Goal: Obtain resource: Download file/media

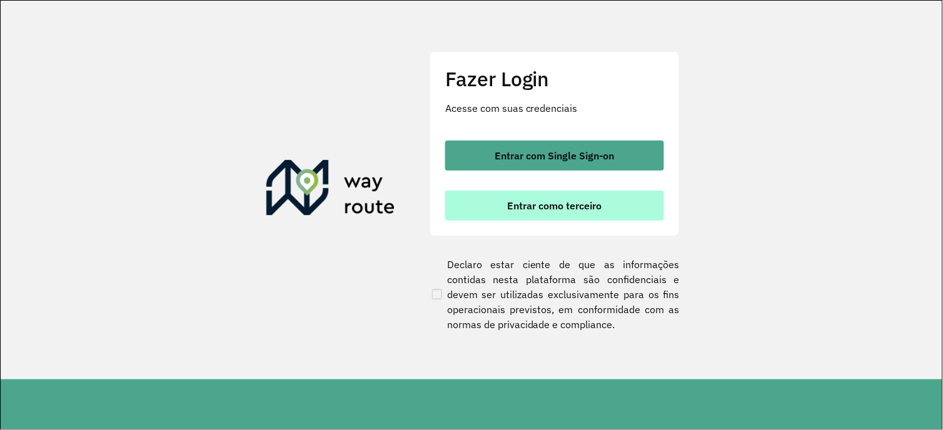
click at [538, 209] on span "Entrar como terceiro" at bounding box center [555, 206] width 94 height 10
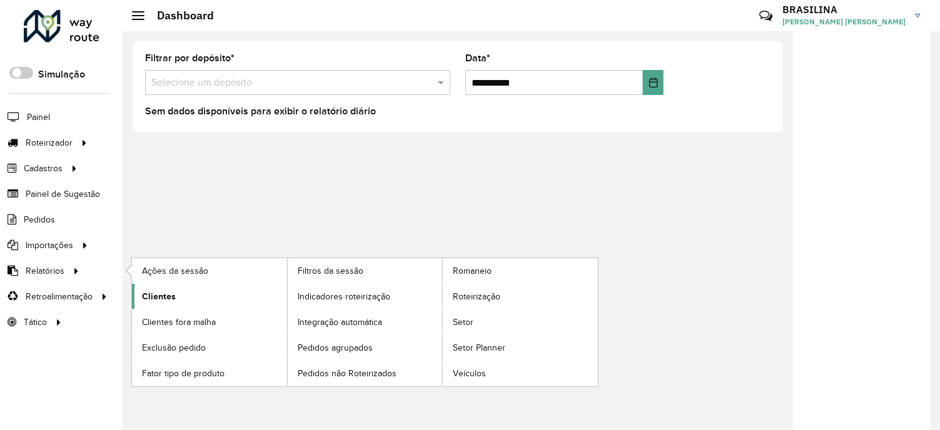
click at [159, 297] on span "Clientes" at bounding box center [159, 296] width 34 height 13
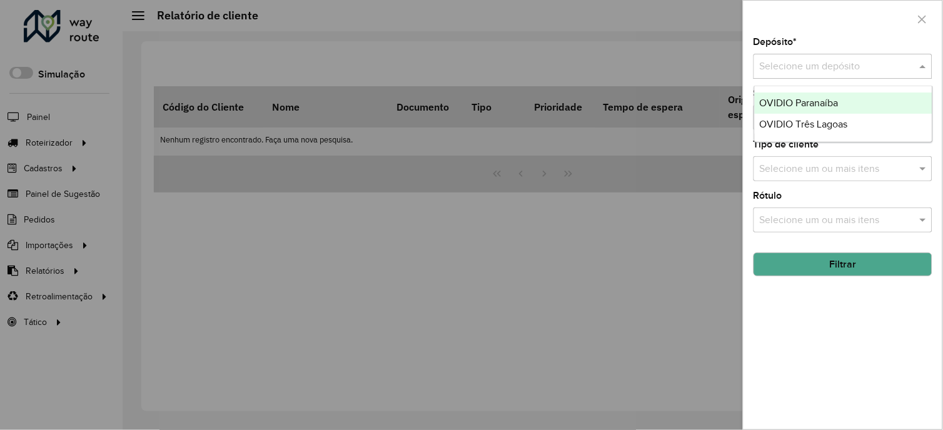
click at [824, 64] on input "text" at bounding box center [830, 66] width 141 height 15
click at [805, 109] on div "OVIDIO Paranaíba" at bounding box center [844, 103] width 178 height 21
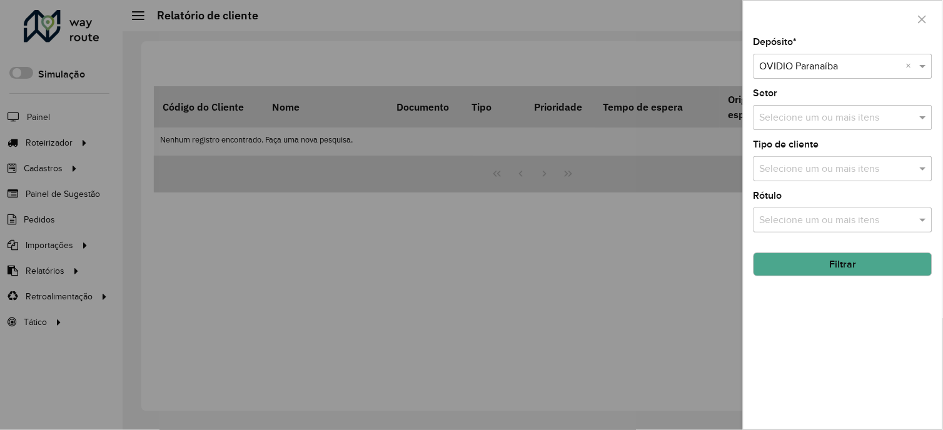
click at [872, 268] on button "Filtrar" at bounding box center [843, 265] width 179 height 24
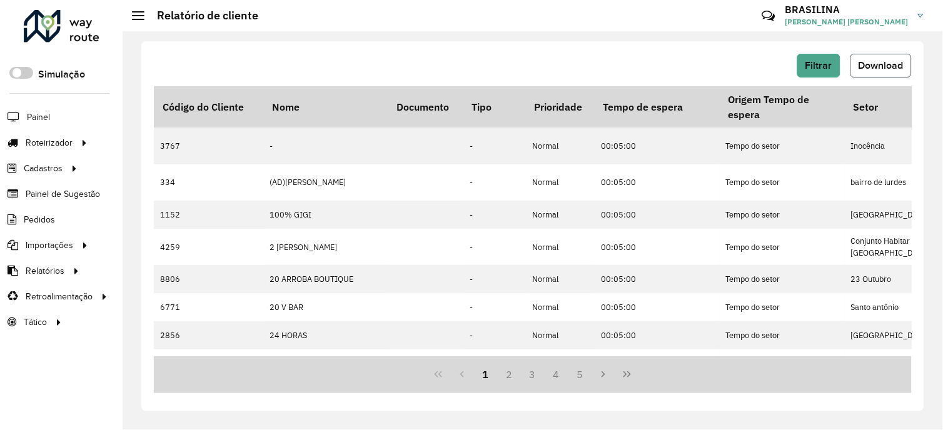
click at [867, 61] on span "Download" at bounding box center [881, 65] width 45 height 11
drag, startPoint x: 551, startPoint y: 71, endPoint x: 564, endPoint y: 71, distance: 13.1
click at [551, 71] on div "Filtrar Download" at bounding box center [533, 66] width 758 height 24
click at [830, 76] on button "Filtrar" at bounding box center [818, 66] width 43 height 24
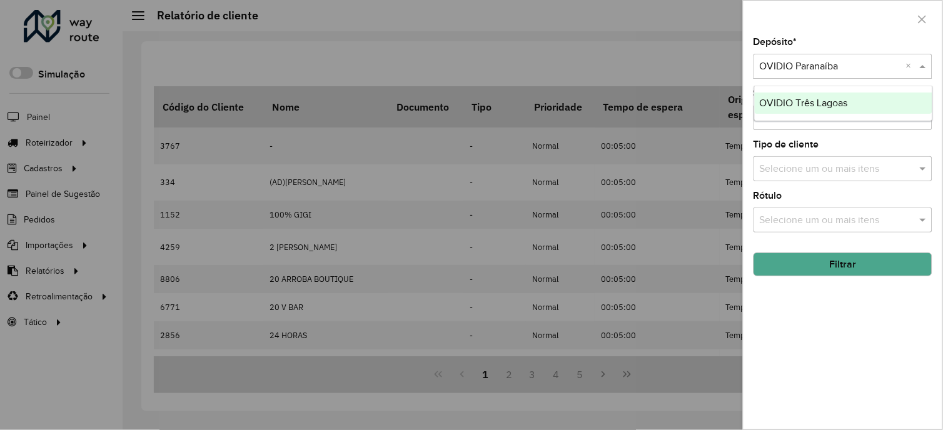
click at [810, 76] on div "Selecione um depósito × [PERSON_NAME] Paranaíba ×" at bounding box center [843, 66] width 179 height 25
click at [803, 105] on span "OVIDIO Três Lagoas" at bounding box center [804, 103] width 88 height 11
click at [830, 270] on button "Filtrar" at bounding box center [843, 265] width 179 height 24
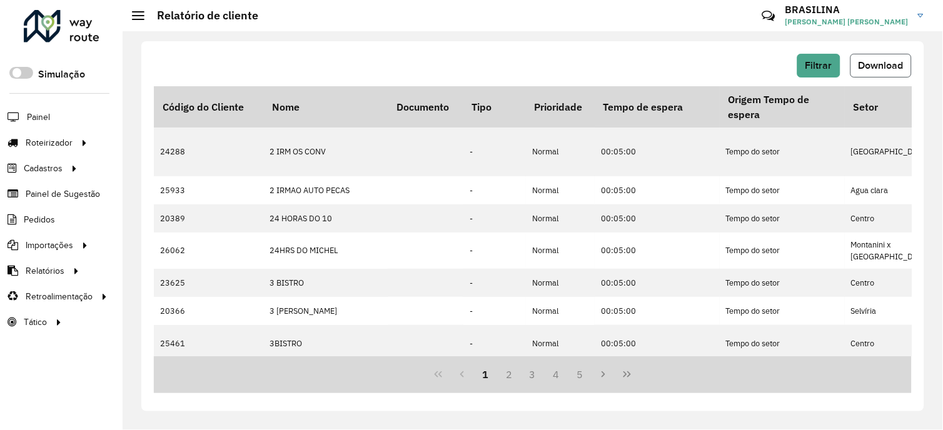
click at [860, 65] on span "Download" at bounding box center [881, 65] width 45 height 11
click at [552, 59] on div "Filtrar Download" at bounding box center [533, 66] width 758 height 24
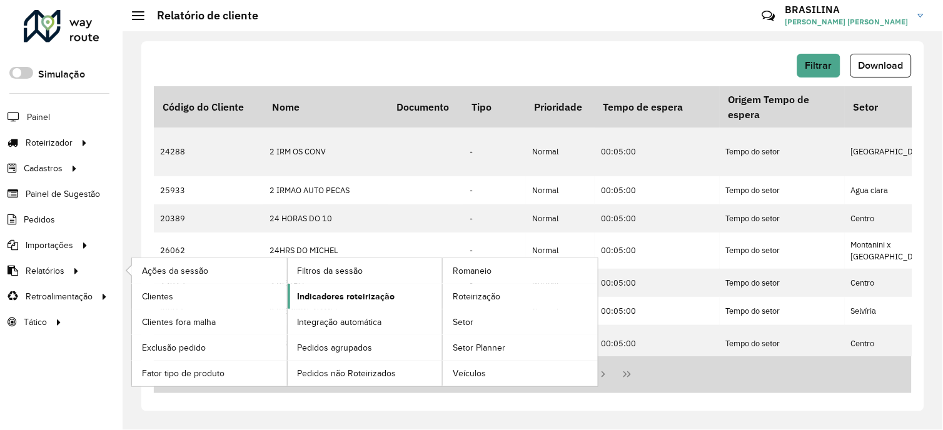
click at [343, 298] on span "Indicadores roteirização" at bounding box center [347, 296] width 98 height 13
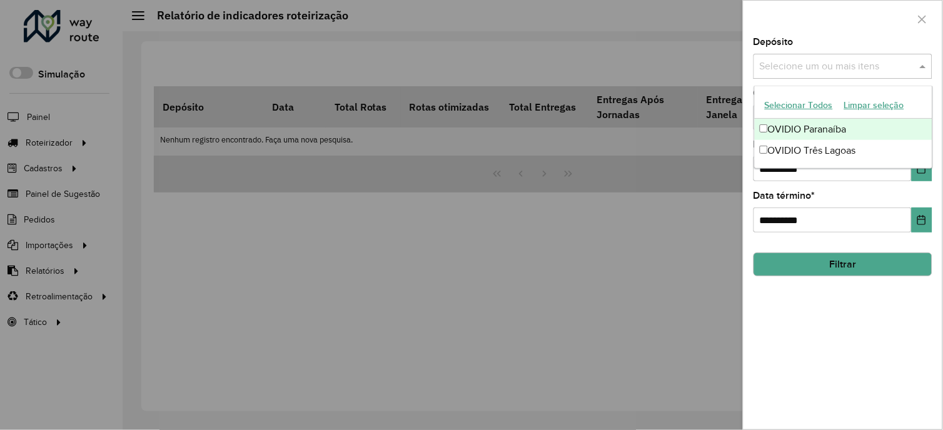
click at [863, 71] on input "text" at bounding box center [837, 66] width 160 height 15
click at [839, 128] on div "OVIDIO Paranaíba" at bounding box center [844, 129] width 178 height 21
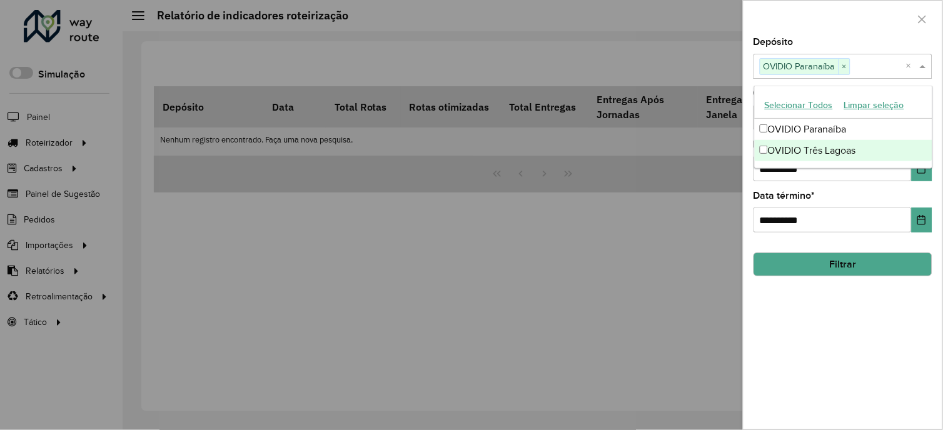
click at [822, 340] on div "**********" at bounding box center [843, 234] width 199 height 392
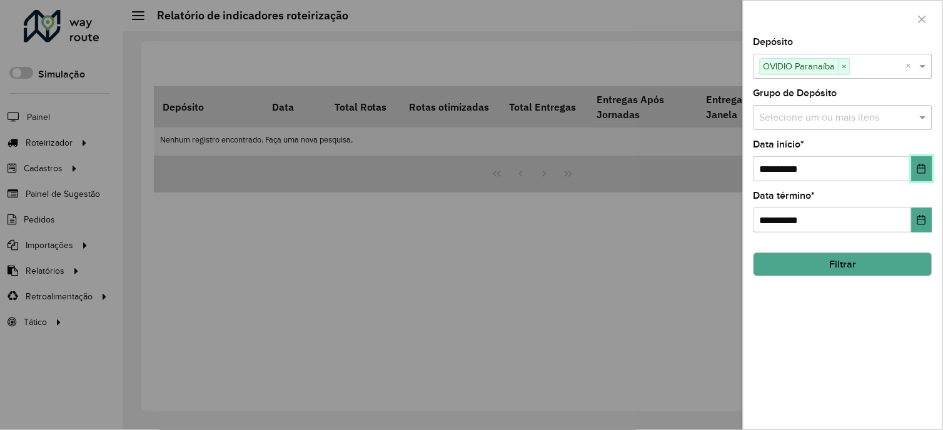
click at [927, 176] on button "Choose Date" at bounding box center [922, 168] width 21 height 25
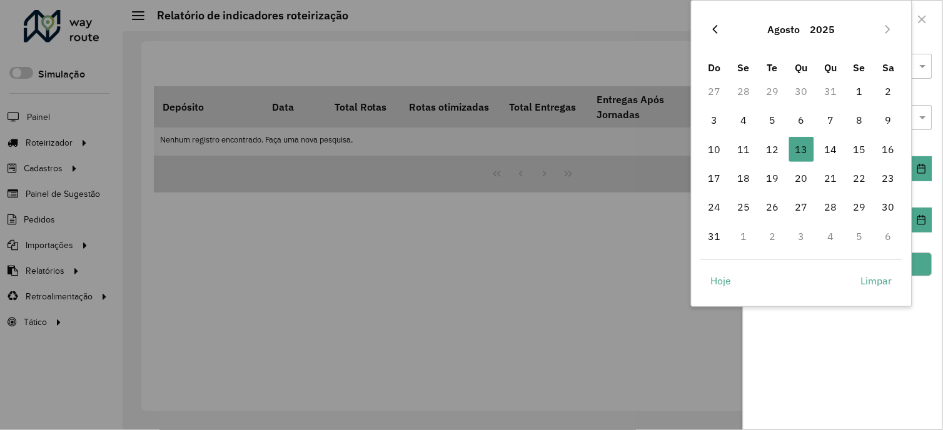
click at [717, 25] on icon "Previous Month" at bounding box center [715, 29] width 10 height 10
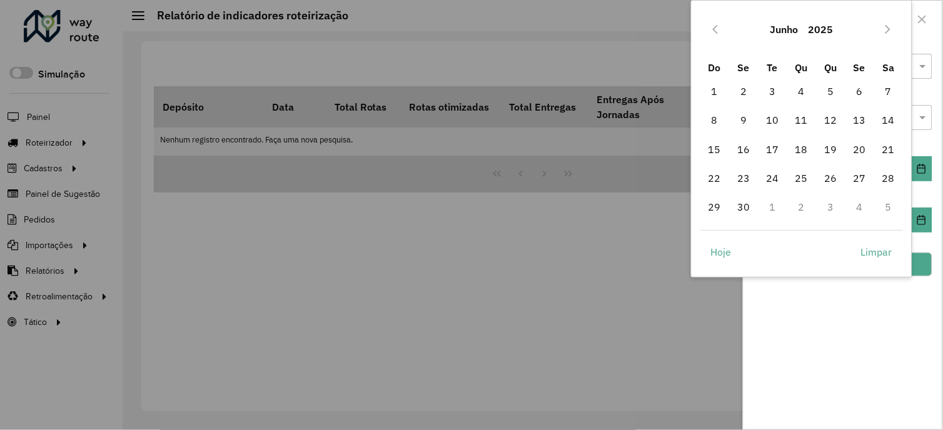
click at [717, 25] on icon "Previous Month" at bounding box center [715, 29] width 10 height 10
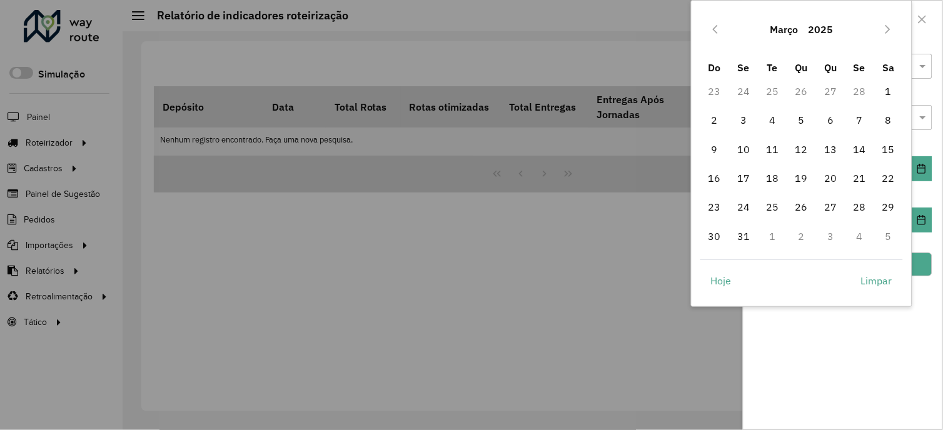
click at [717, 25] on icon "Previous Month" at bounding box center [715, 29] width 10 height 10
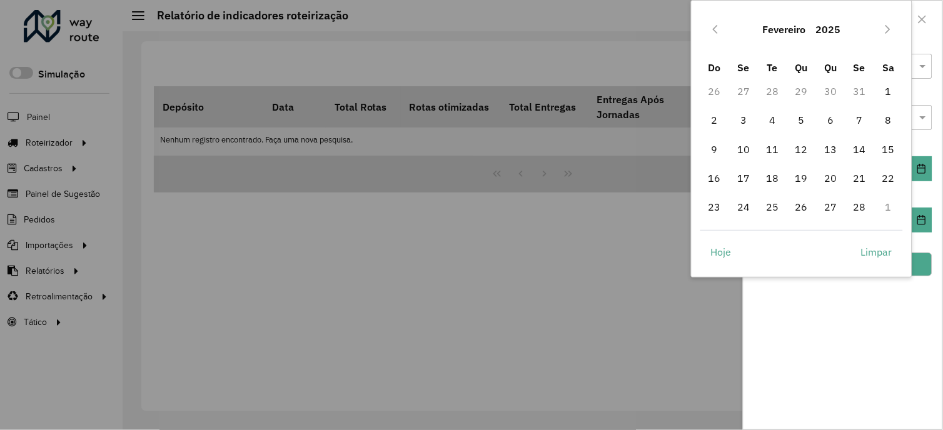
click at [717, 25] on icon "Previous Month" at bounding box center [715, 29] width 10 height 10
click at [896, 27] on button "Next Month" at bounding box center [888, 29] width 20 height 20
click at [799, 86] on span "1" at bounding box center [801, 91] width 25 height 25
type input "**********"
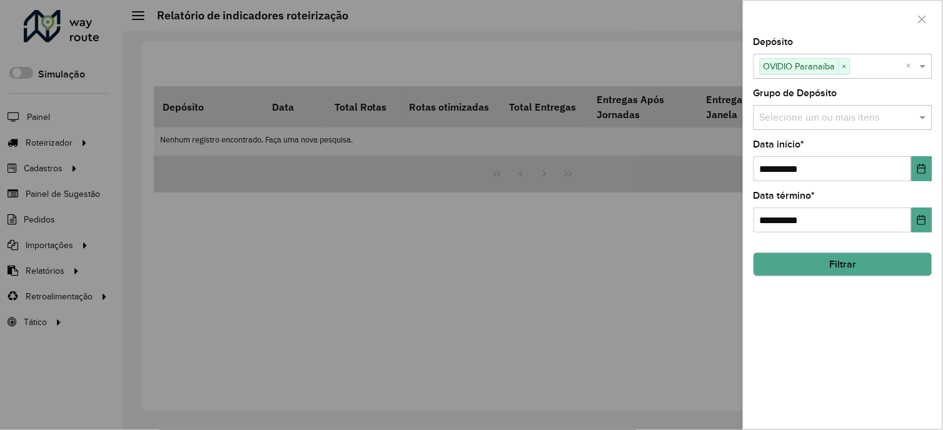
click at [870, 260] on button "Filtrar" at bounding box center [843, 265] width 179 height 24
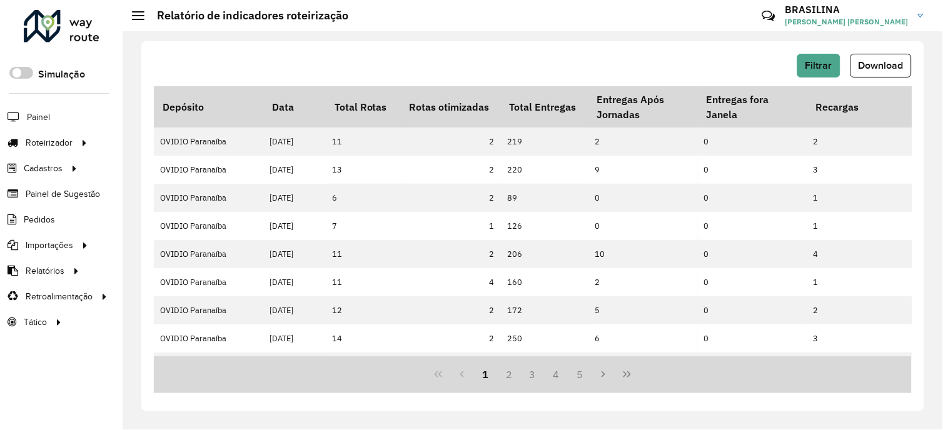
click at [859, 63] on button "Download" at bounding box center [880, 66] width 61 height 24
click at [524, 34] on div "Filtrar Download Depósito Data Total Rotas Rotas otimizadas Total Entregas Entr…" at bounding box center [533, 230] width 820 height 399
click at [823, 69] on span "Filtrar" at bounding box center [818, 65] width 27 height 11
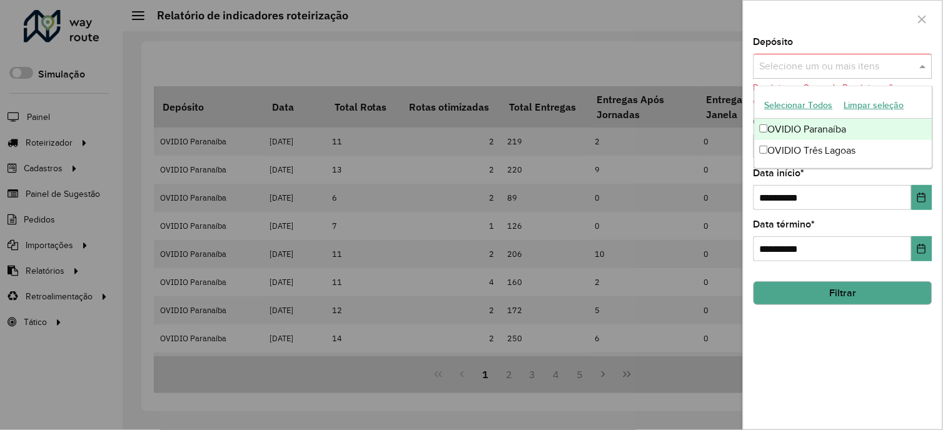
click at [917, 66] on input "text" at bounding box center [837, 66] width 160 height 15
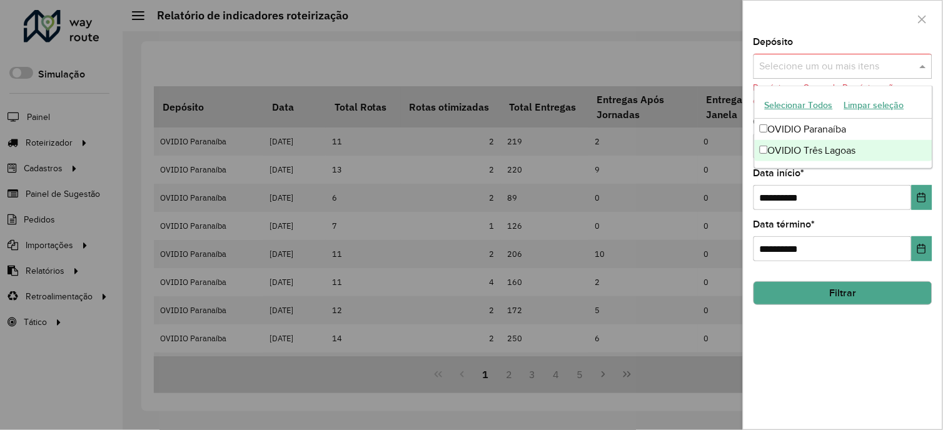
click at [839, 144] on div "OVIDIO Três Lagoas" at bounding box center [844, 150] width 178 height 21
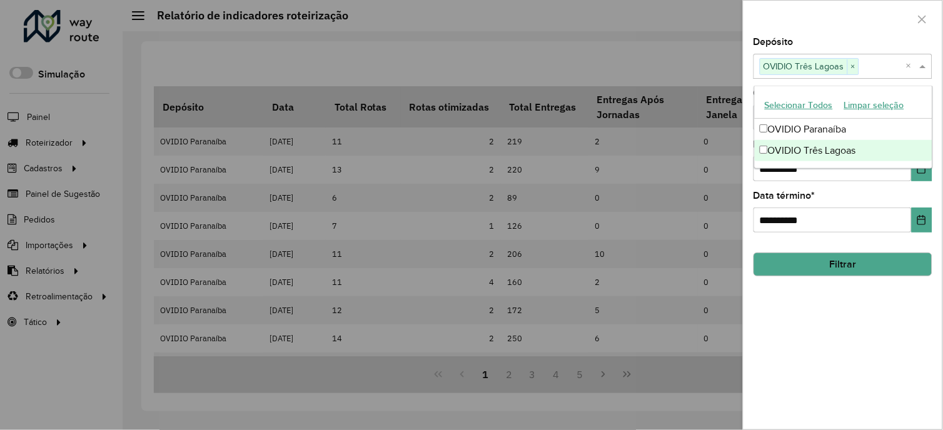
click at [853, 333] on div "**********" at bounding box center [843, 234] width 199 height 392
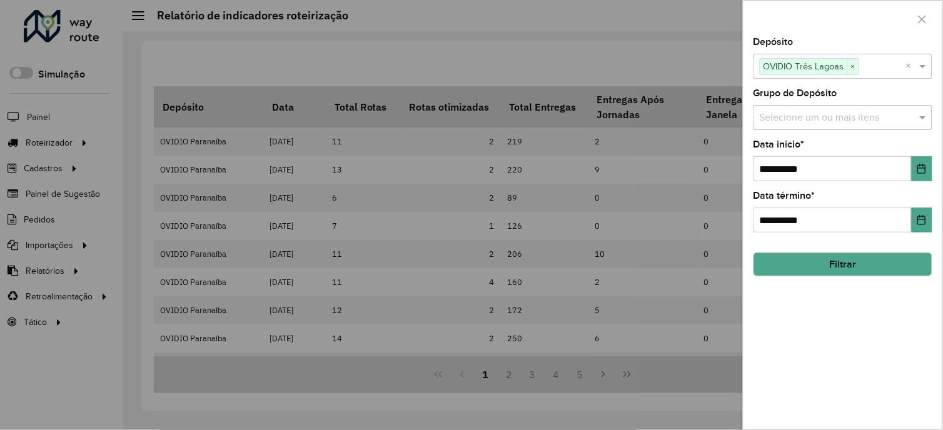
click at [845, 268] on button "Filtrar" at bounding box center [843, 265] width 179 height 24
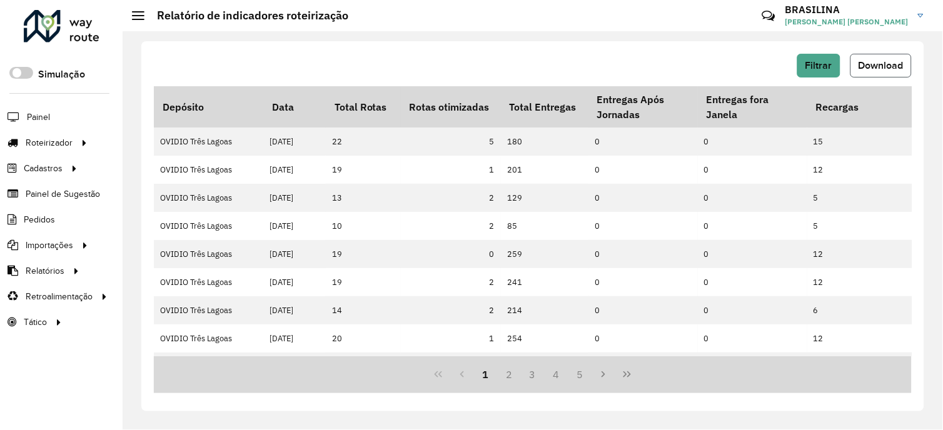
click at [870, 64] on span "Download" at bounding box center [881, 65] width 45 height 11
click at [448, 27] on hb-header "Relatório de indicadores roteirização Críticas? Dúvidas? Elogios? Sugestões? En…" at bounding box center [533, 15] width 820 height 31
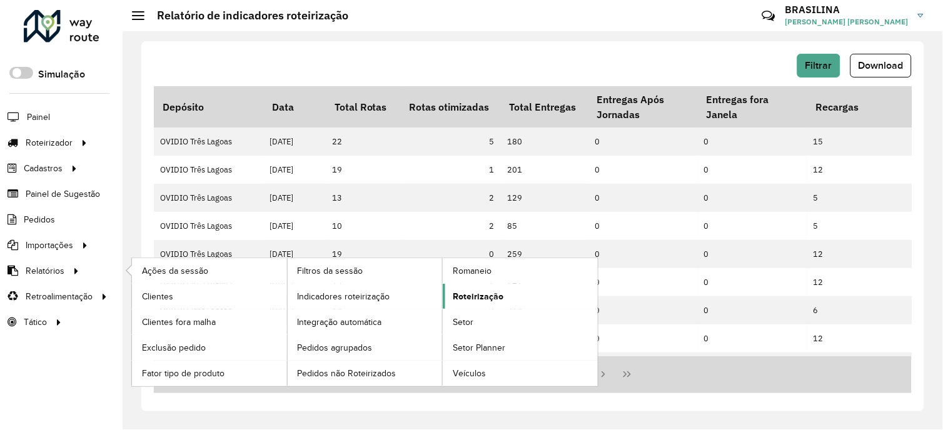
click at [480, 298] on span "Roteirização" at bounding box center [478, 296] width 51 height 13
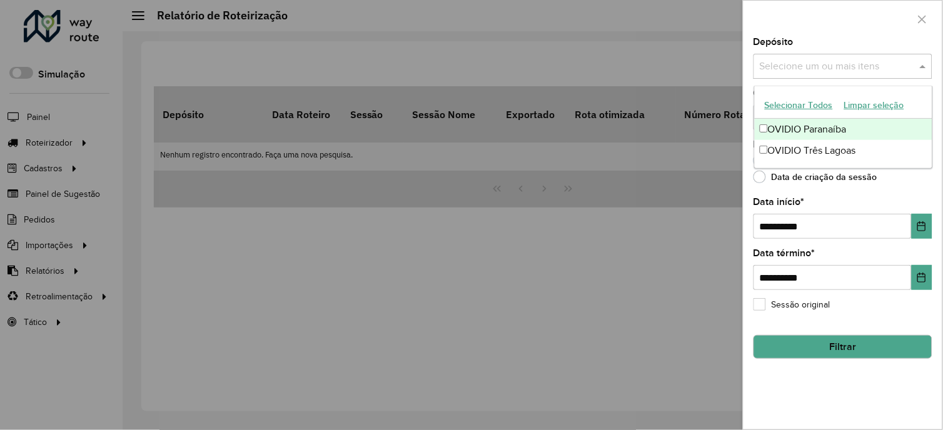
drag, startPoint x: 807, startPoint y: 79, endPoint x: 812, endPoint y: 65, distance: 14.4
click at [810, 70] on div "Selecione um ou mais itens" at bounding box center [843, 66] width 179 height 25
click at [797, 135] on div "OVIDIO Paranaíba" at bounding box center [844, 129] width 178 height 21
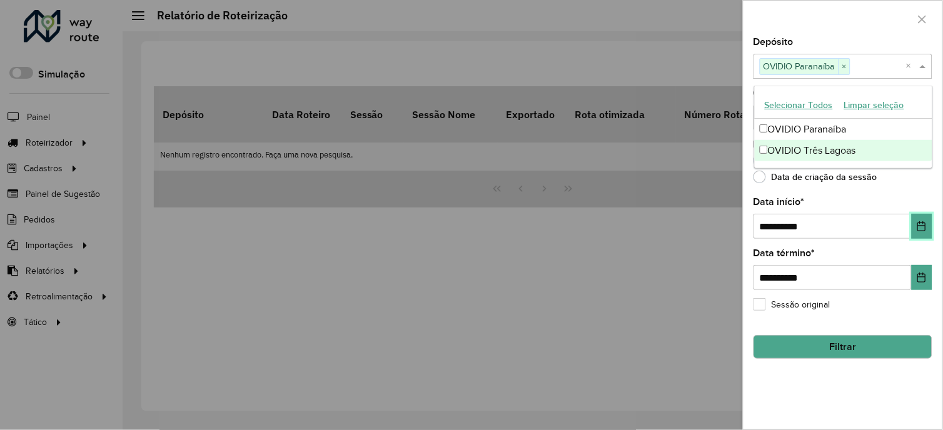
click at [921, 227] on icon "Choose Date" at bounding box center [922, 226] width 8 height 10
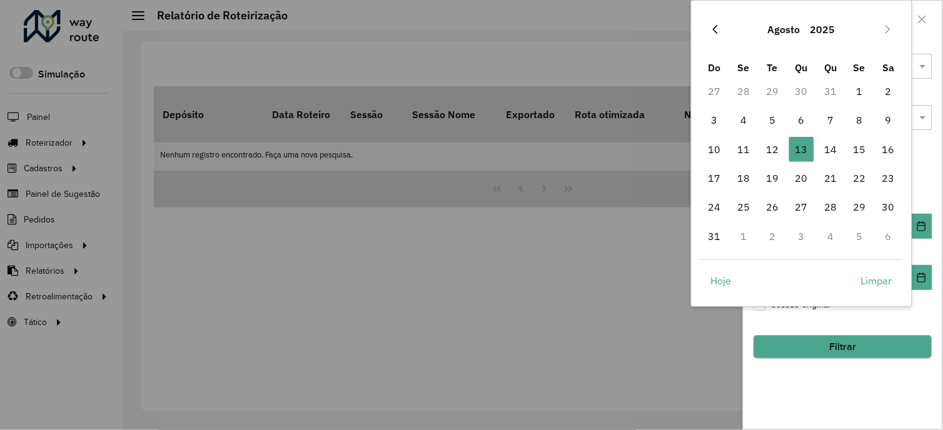
click at [707, 26] on button "Previous Month" at bounding box center [715, 29] width 20 height 20
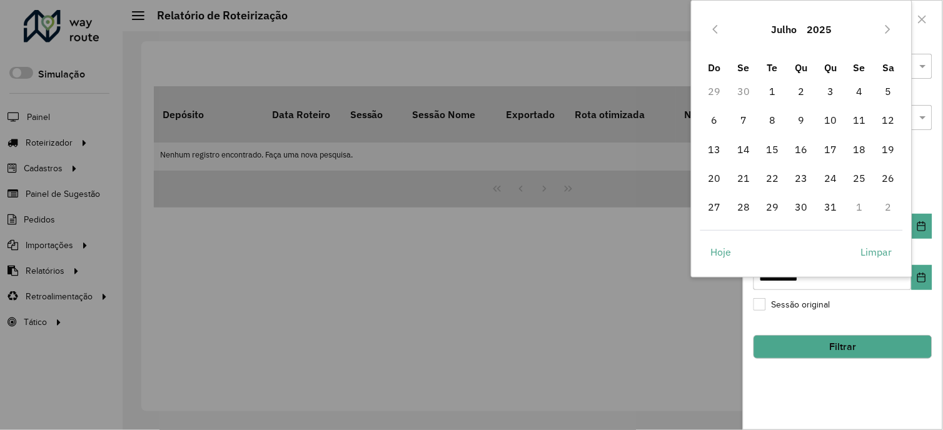
click at [707, 26] on button "Previous Month" at bounding box center [715, 29] width 20 height 20
click at [796, 84] on span "1" at bounding box center [801, 91] width 25 height 25
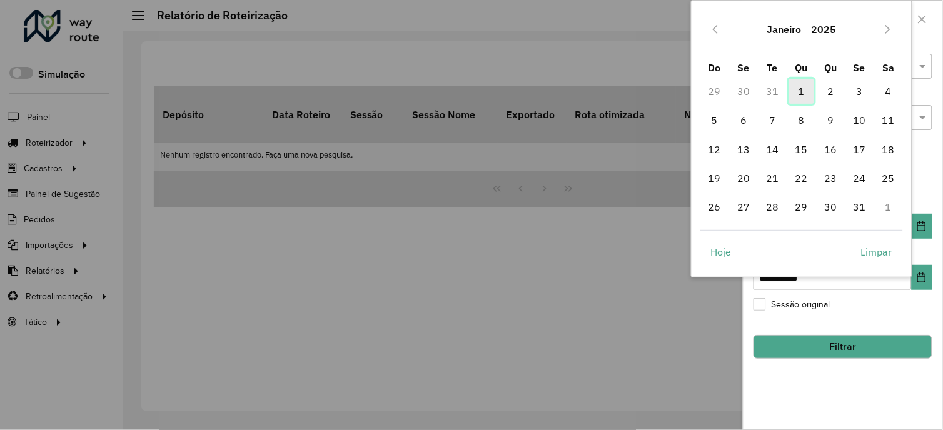
type input "**********"
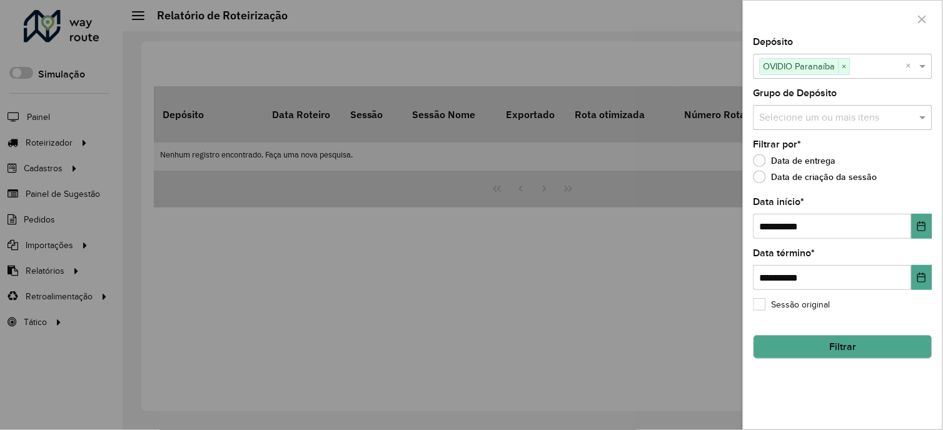
click at [859, 350] on button "Filtrar" at bounding box center [843, 347] width 179 height 24
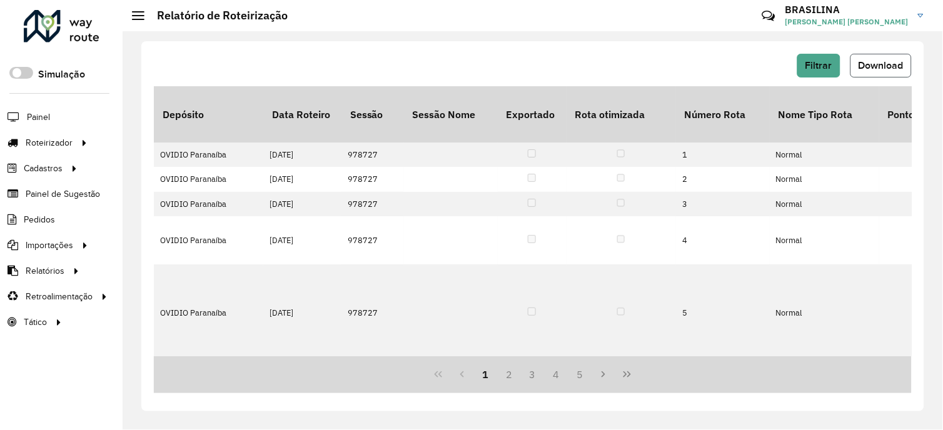
click at [868, 58] on button "Download" at bounding box center [880, 66] width 61 height 24
click at [520, 66] on div "Filtrar Download" at bounding box center [533, 66] width 758 height 24
click at [822, 65] on span "Filtrar" at bounding box center [818, 65] width 27 height 11
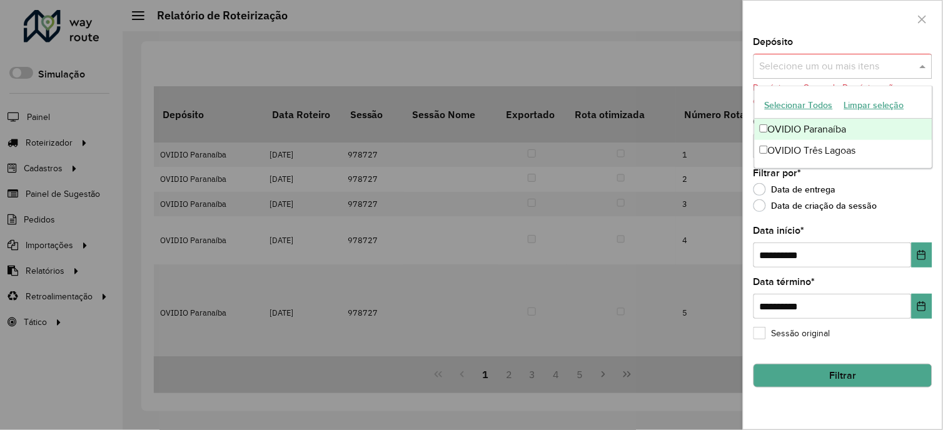
click at [928, 70] on span at bounding box center [925, 66] width 16 height 15
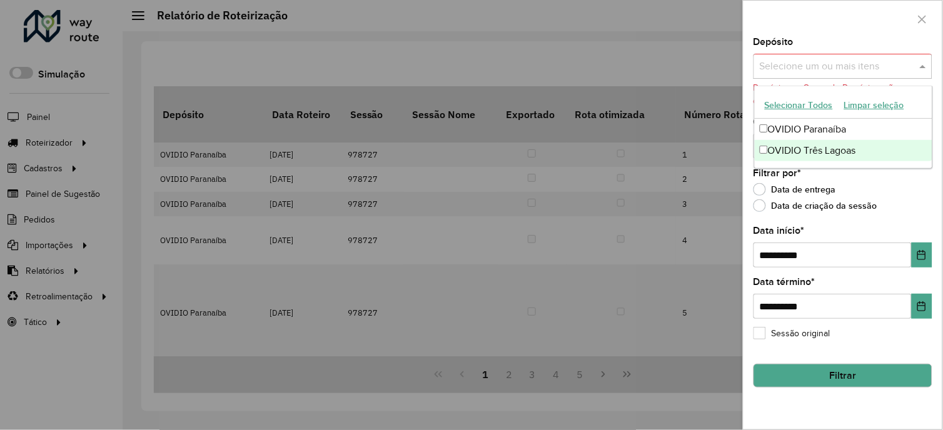
click at [860, 148] on div "OVIDIO Três Lagoas" at bounding box center [844, 150] width 178 height 21
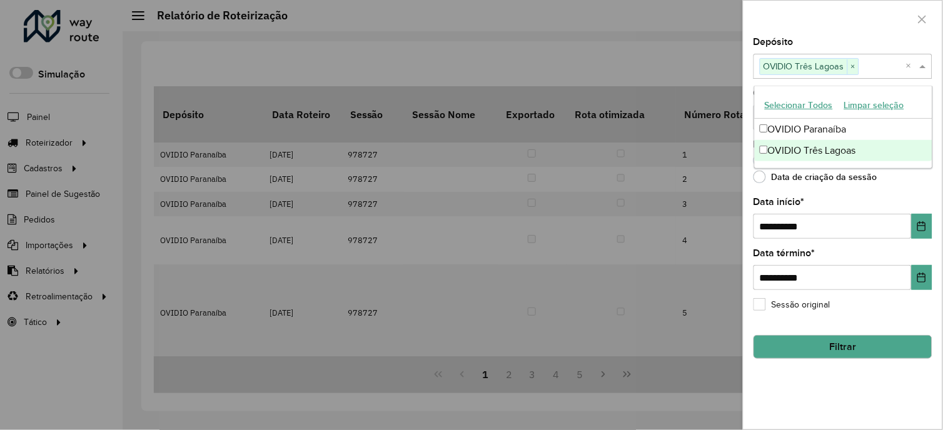
click at [891, 343] on button "Filtrar" at bounding box center [843, 347] width 179 height 24
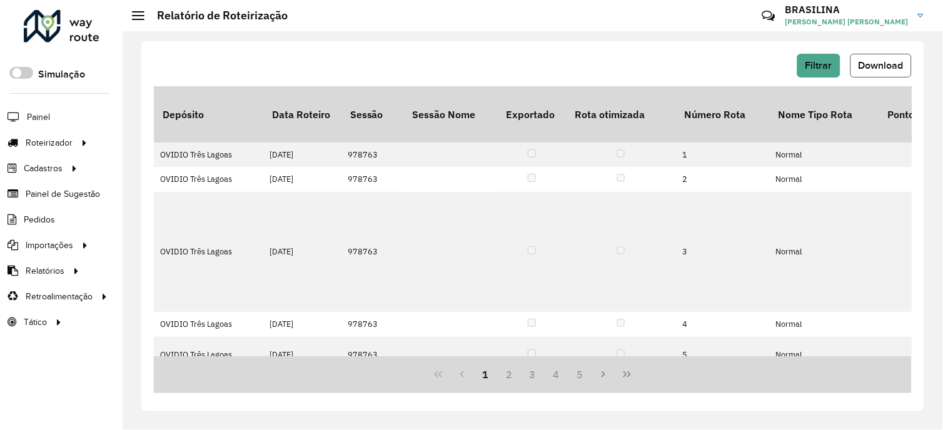
click at [871, 61] on span "Download" at bounding box center [881, 65] width 45 height 11
click at [520, 60] on div "Filtrar Download" at bounding box center [533, 66] width 758 height 24
click at [42, 223] on span "Pedidos" at bounding box center [40, 219] width 33 height 13
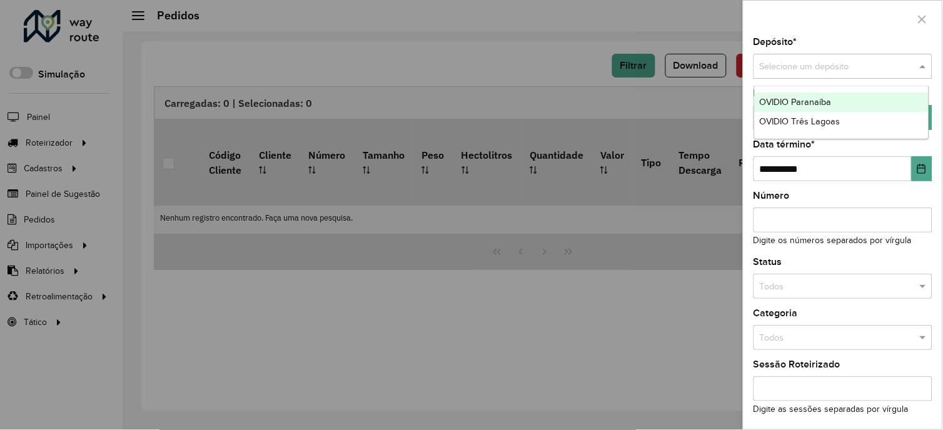
click at [888, 66] on input "text" at bounding box center [830, 67] width 141 height 14
click at [834, 103] on div "OVIDIO Paranaíba" at bounding box center [842, 103] width 174 height 20
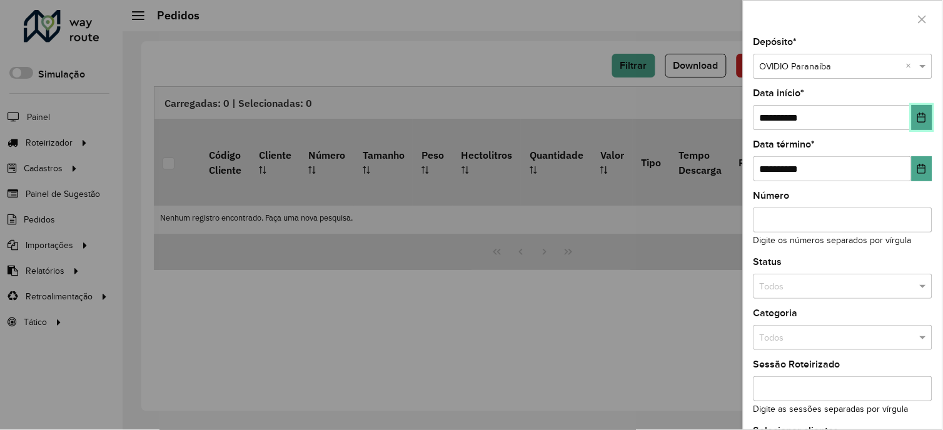
click at [913, 116] on button "Choose Date" at bounding box center [922, 117] width 21 height 25
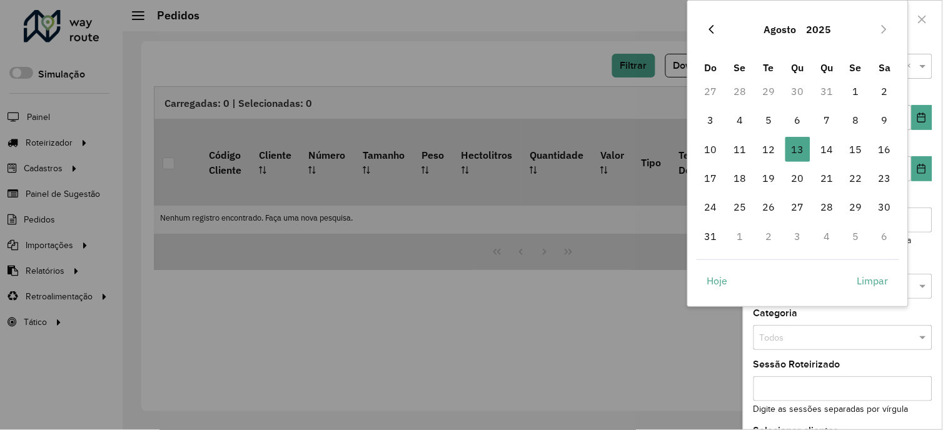
click at [715, 26] on icon "Previous Month" at bounding box center [712, 29] width 10 height 10
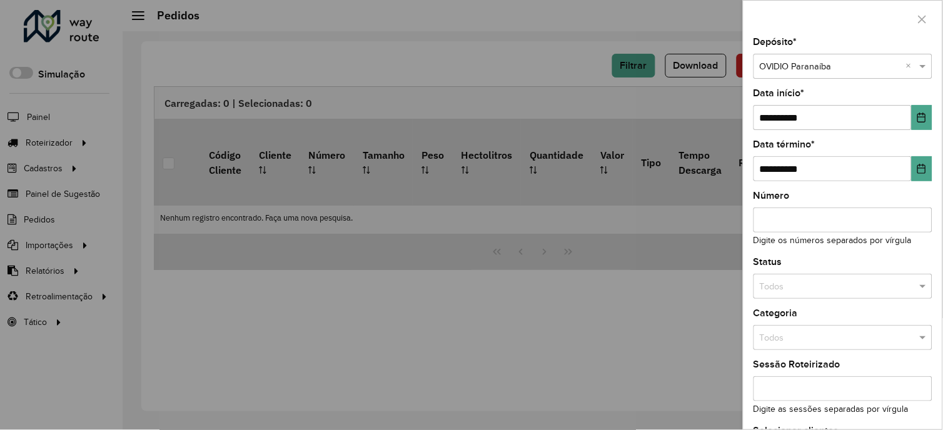
click at [715, 26] on div at bounding box center [471, 215] width 943 height 430
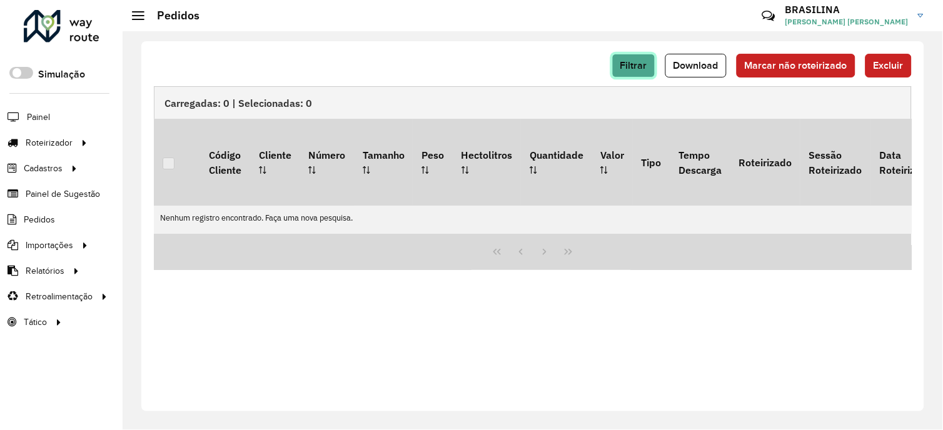
click at [633, 60] on span "Filtrar" at bounding box center [633, 65] width 27 height 11
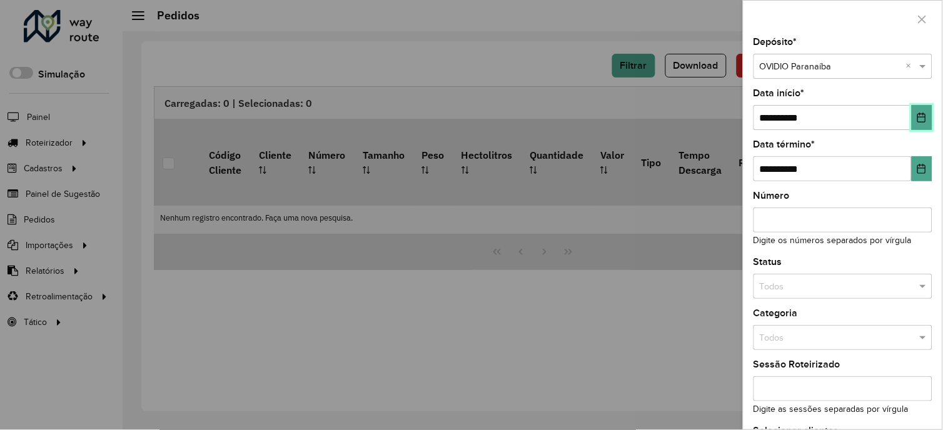
click at [917, 122] on icon "Choose Date" at bounding box center [922, 118] width 10 height 10
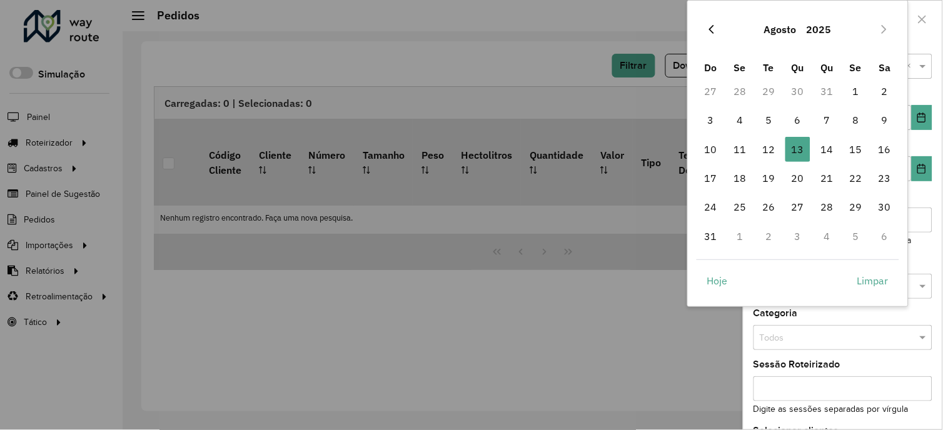
click at [710, 27] on icon "Previous Month" at bounding box center [712, 29] width 10 height 10
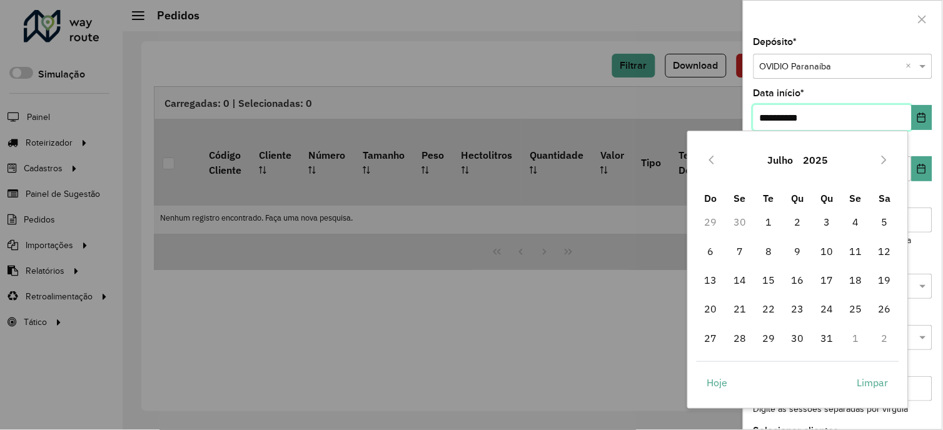
click at [821, 120] on input "**********" at bounding box center [833, 117] width 158 height 25
click at [785, 120] on input "**********" at bounding box center [833, 117] width 158 height 25
click at [768, 114] on input "**********" at bounding box center [833, 117] width 158 height 25
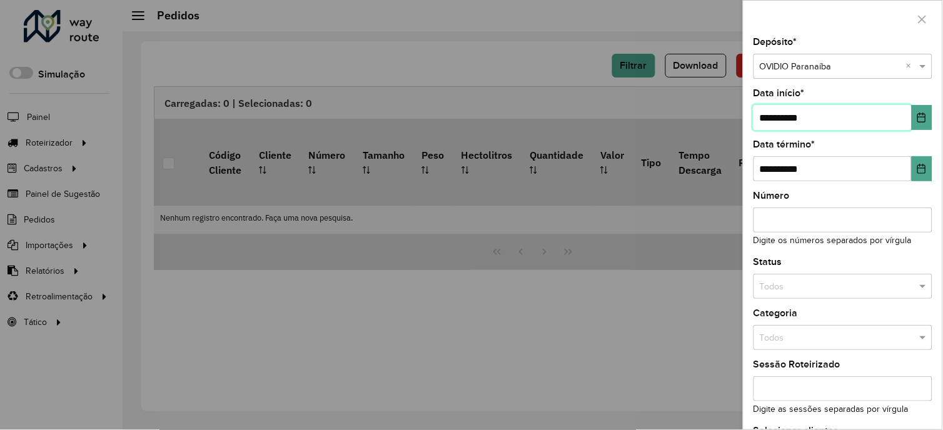
scroll to position [98, 0]
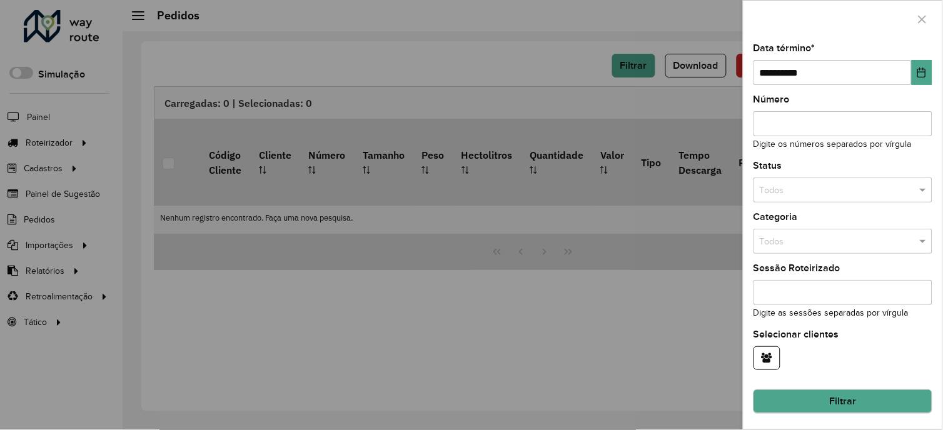
type input "**********"
click at [847, 397] on button "Filtrar" at bounding box center [843, 402] width 179 height 24
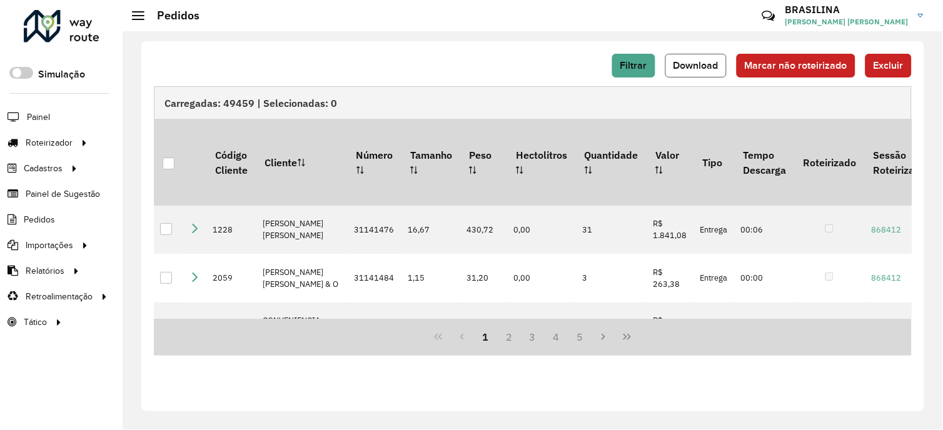
click at [674, 71] on button "Download" at bounding box center [695, 66] width 61 height 24
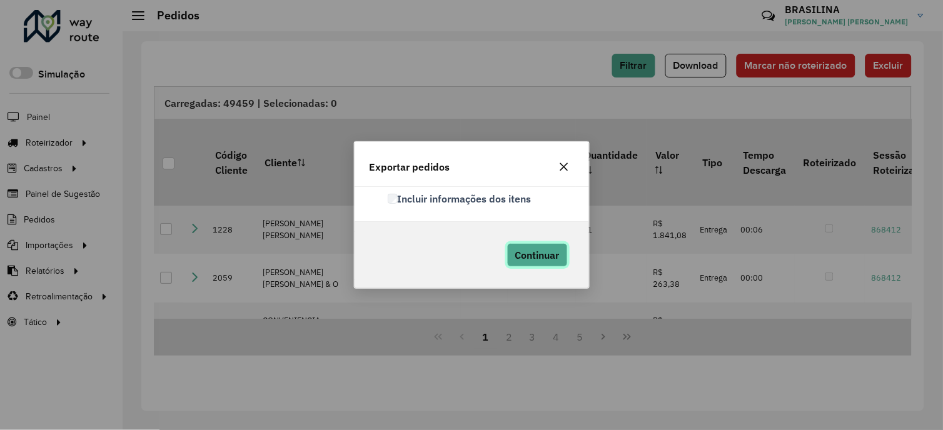
click at [515, 256] on span "Continuar" at bounding box center [537, 255] width 44 height 13
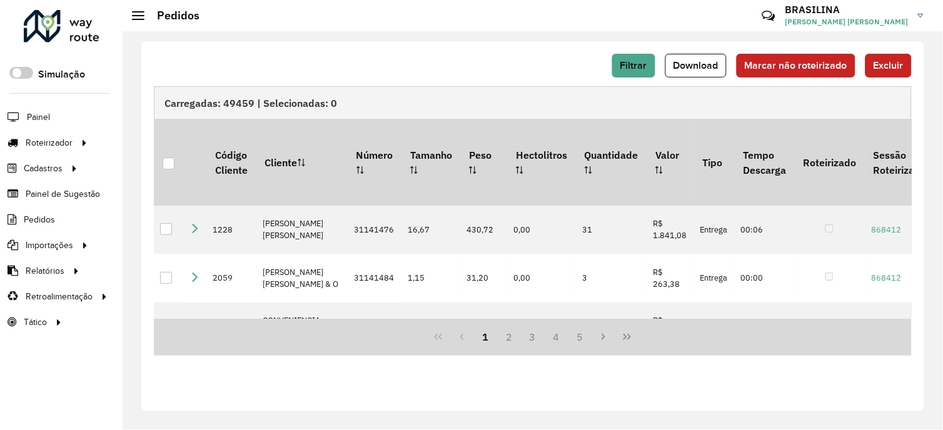
drag, startPoint x: 549, startPoint y: 53, endPoint x: 579, endPoint y: 52, distance: 30.0
click at [549, 54] on div "Filtrar Download Marcar não roteirizado Excluir" at bounding box center [533, 66] width 758 height 24
click at [639, 69] on span "Filtrar" at bounding box center [633, 65] width 27 height 11
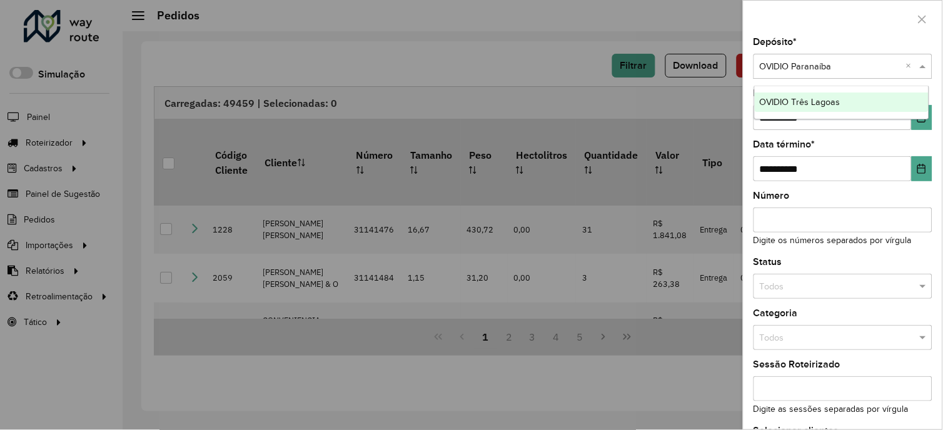
click at [902, 67] on div at bounding box center [843, 66] width 179 height 14
click at [884, 101] on div "OVIDIO Três Lagoas" at bounding box center [842, 103] width 174 height 20
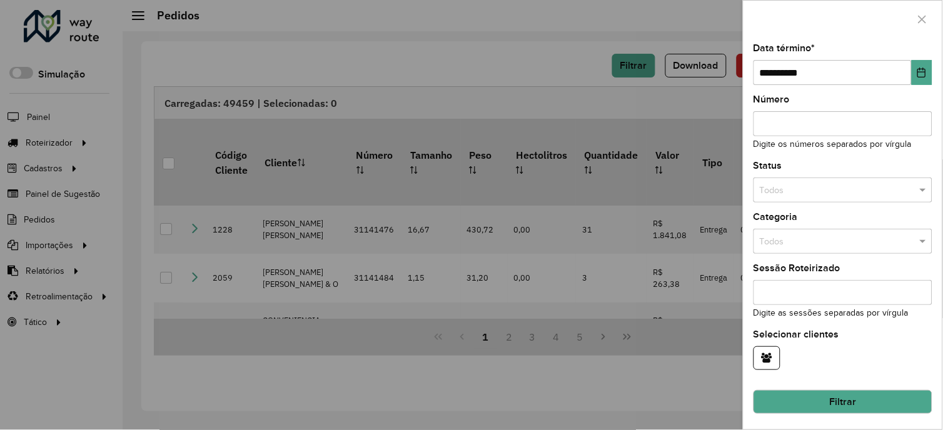
click at [894, 403] on button "Filtrar" at bounding box center [843, 402] width 179 height 24
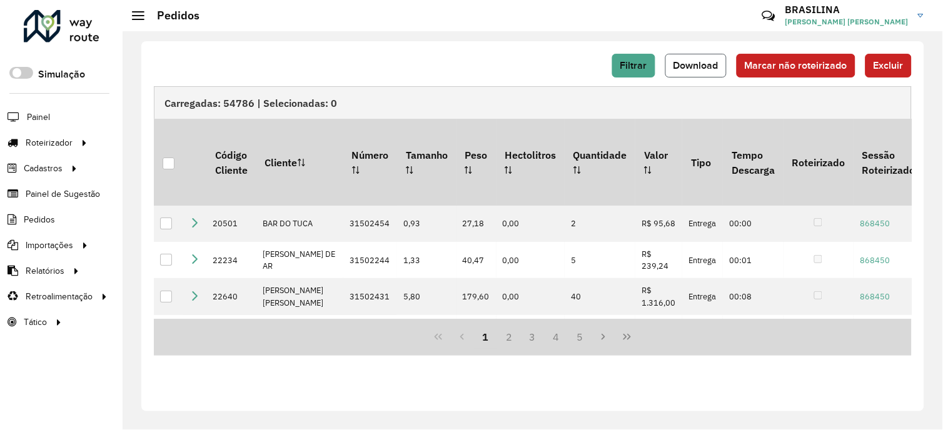
click at [699, 67] on span "Download" at bounding box center [696, 65] width 45 height 11
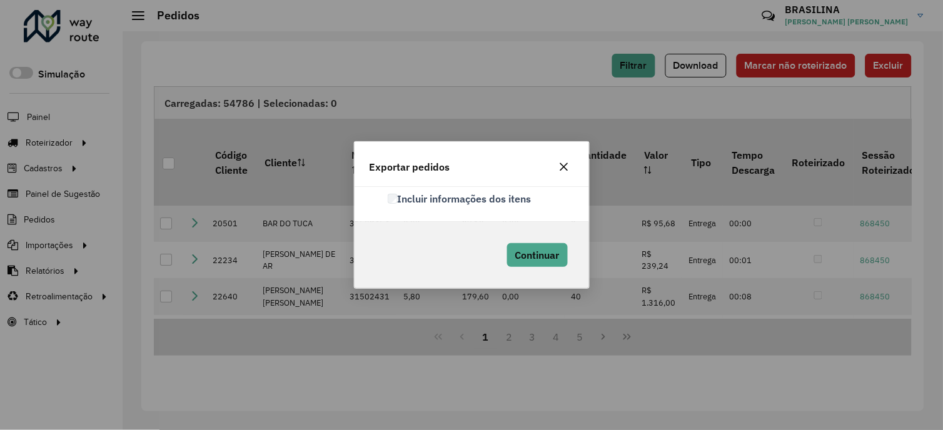
click at [398, 197] on label "Incluir informações dos itens" at bounding box center [460, 198] width 144 height 15
click at [541, 249] on span "Continuar" at bounding box center [537, 255] width 44 height 13
